Goal: Information Seeking & Learning: Learn about a topic

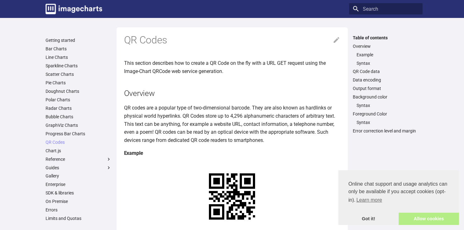
click at [417, 212] on link "Allow cookies" at bounding box center [429, 218] width 60 height 13
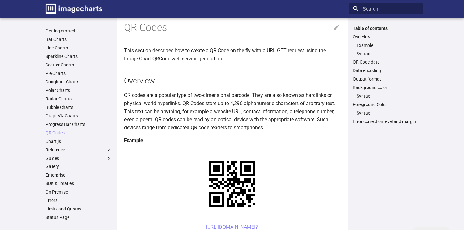
scroll to position [56, 0]
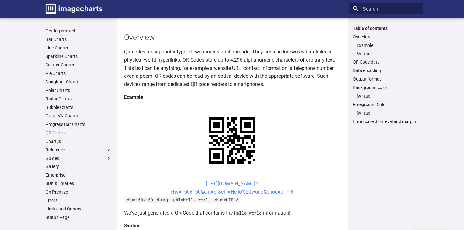
click at [261, 183] on link "https://image-charts.com/chart? chs=150x150&cht=qr&chl=Hello%20world&choe=UTF-8" at bounding box center [232, 187] width 123 height 14
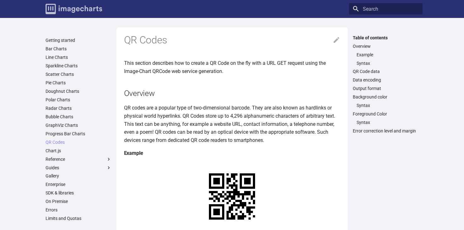
click at [101, 10] on img "Image-Charts documentation" at bounding box center [74, 9] width 57 height 10
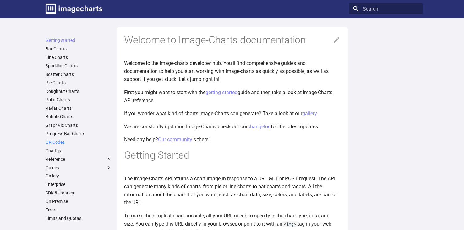
click at [59, 143] on link "QR Codes" at bounding box center [79, 142] width 66 height 6
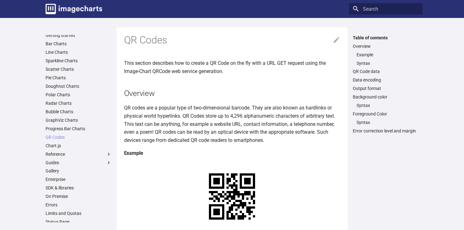
scroll to position [24, 0]
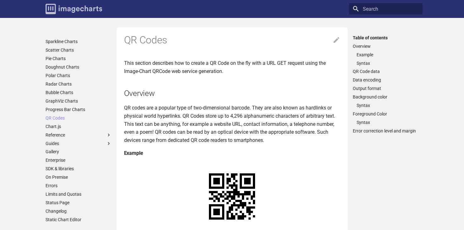
click at [85, 8] on img "Image-Charts documentation" at bounding box center [74, 9] width 57 height 10
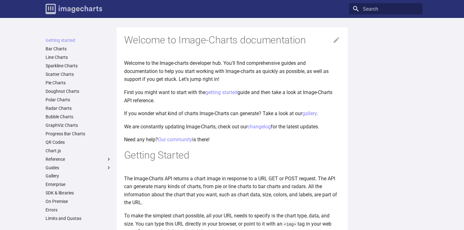
click at [94, 11] on img "Image-Charts documentation" at bounding box center [74, 9] width 57 height 10
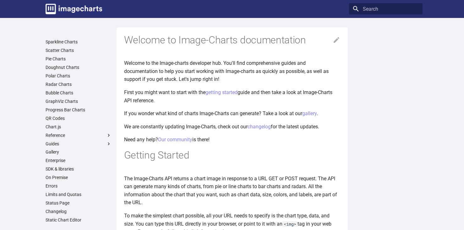
scroll to position [24, 0]
click at [65, 196] on link "Limits and Quotas" at bounding box center [79, 194] width 66 height 6
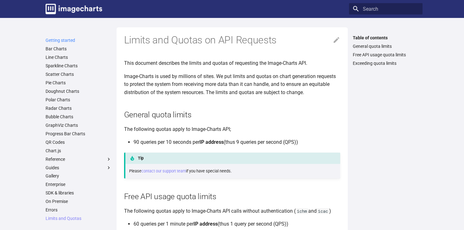
click at [61, 39] on link "Getting started" at bounding box center [79, 40] width 66 height 6
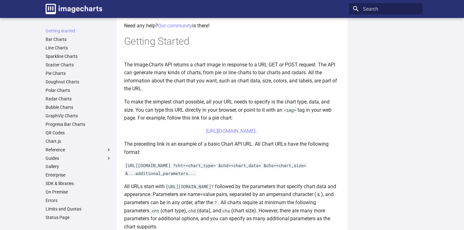
scroll to position [113, 0]
click at [245, 129] on link "https://image-charts.com/chart?chs=700x190&chd=t:60,40&cht=p3&chl=Hello%7CWorld…" at bounding box center [232, 131] width 52 height 6
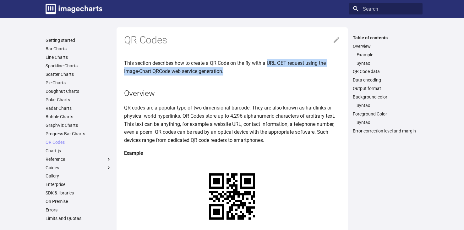
drag, startPoint x: 268, startPoint y: 62, endPoint x: 287, endPoint y: 70, distance: 21.0
click at [287, 70] on p "This section describes how to create a QR Code on the fly with a URL GET reques…" at bounding box center [232, 67] width 216 height 16
copy p "URL GET request using the Image-Chart QRCode web service generation."
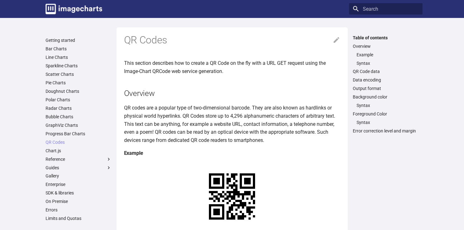
drag, startPoint x: 182, startPoint y: 114, endPoint x: 290, endPoint y: 116, distance: 108.7
click at [290, 116] on p "QR codes are a popular type of two-dimensional barcode. They are also known as …" at bounding box center [232, 124] width 216 height 40
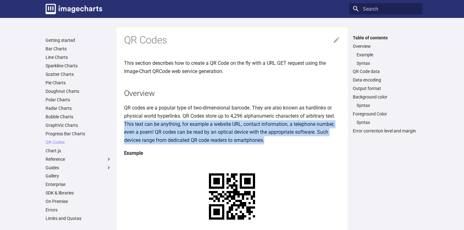
drag, startPoint x: 122, startPoint y: 123, endPoint x: 334, endPoint y: 137, distance: 212.1
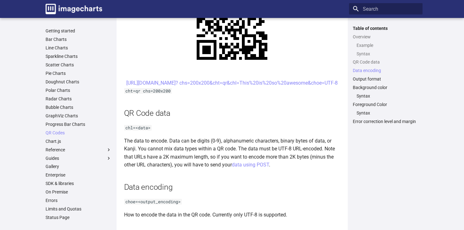
scroll to position [349, 0]
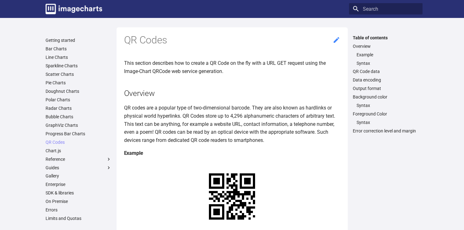
click at [334, 41] on icon at bounding box center [337, 40] width 6 height 6
